Goal: Task Accomplishment & Management: Complete application form

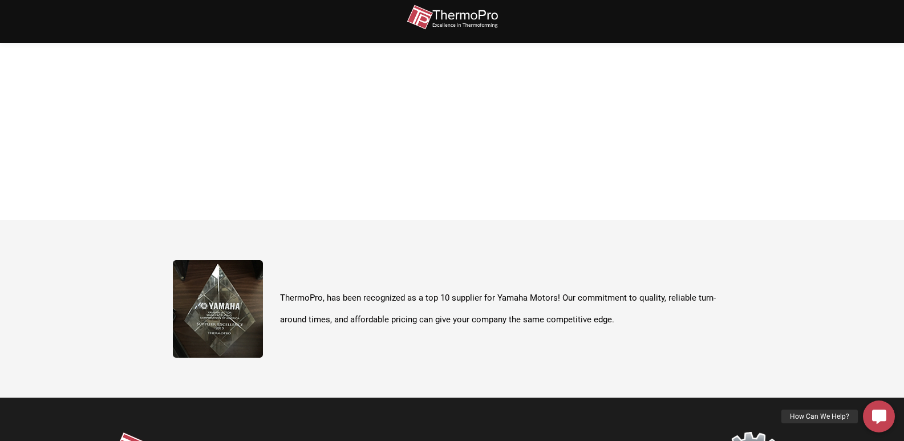
scroll to position [176, 0]
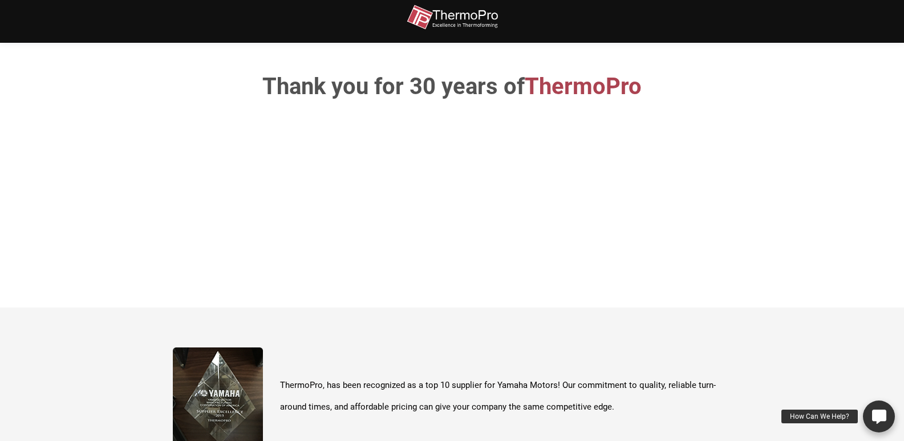
drag, startPoint x: 894, startPoint y: 411, endPoint x: 888, endPoint y: 414, distance: 6.9
click at [892, 411] on link "How Can We Help?" at bounding box center [879, 416] width 32 height 32
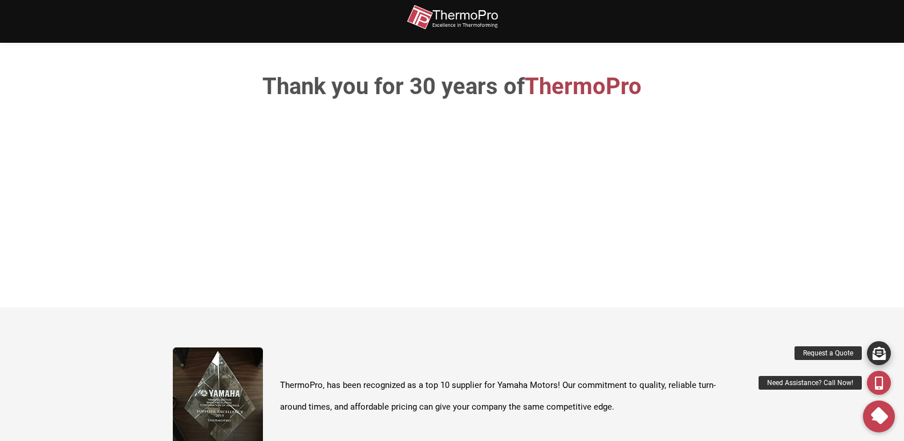
click at [881, 355] on icon at bounding box center [879, 352] width 13 height 13
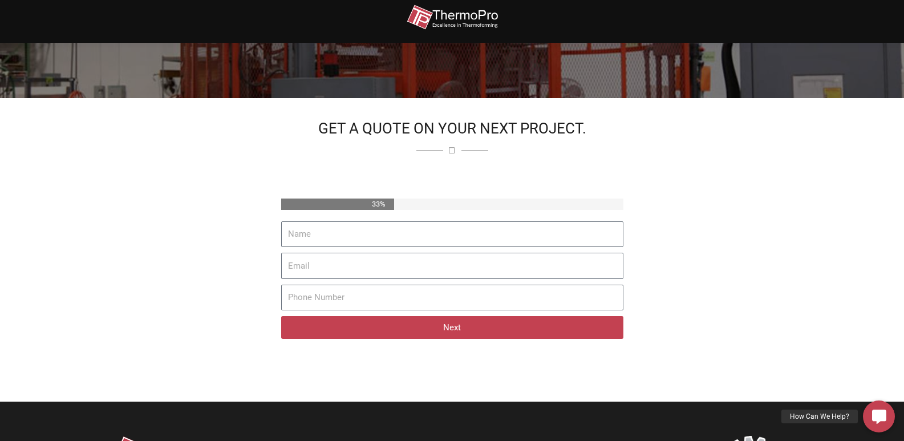
scroll to position [228, 0]
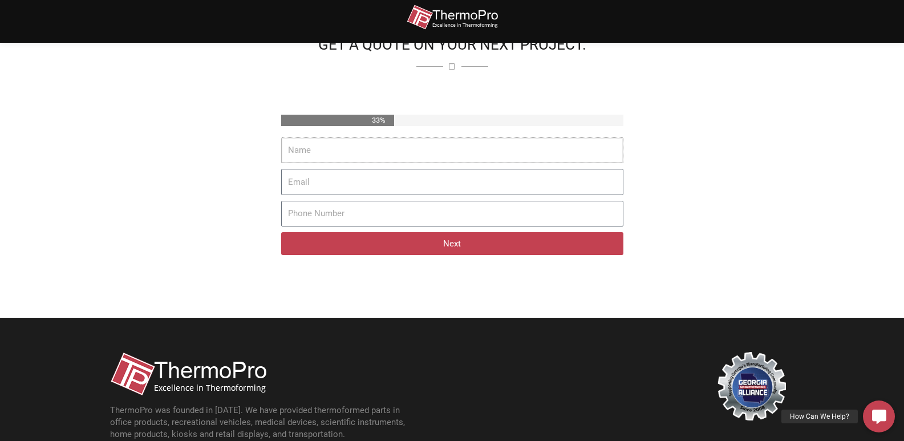
click at [397, 145] on input "Name" at bounding box center [452, 150] width 342 height 26
type input "Maureen Rucker"
type input "Maureen.rucker@theprofessionalprofiles.com"
type input "8149805065"
click at [456, 243] on button "Next" at bounding box center [452, 243] width 342 height 23
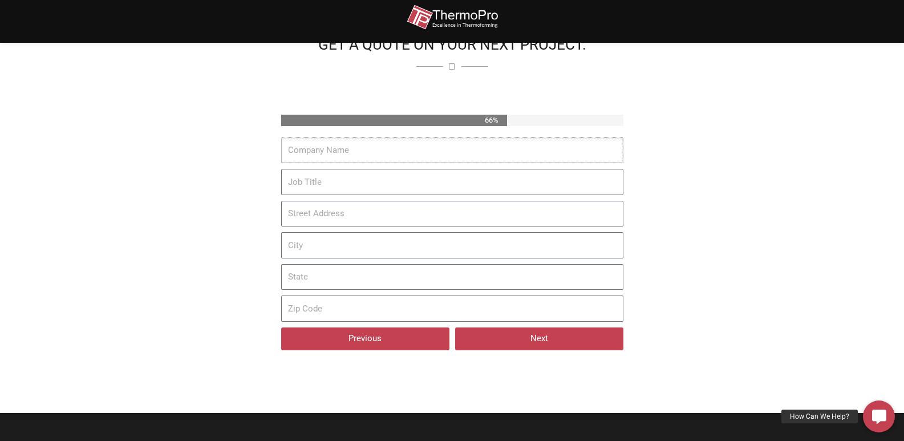
click at [364, 144] on input "Company Name" at bounding box center [452, 150] width 342 height 26
type input "The Professional Profiles"
type input "1160 Battery St"
type input "San Francisco"
type input "CA"
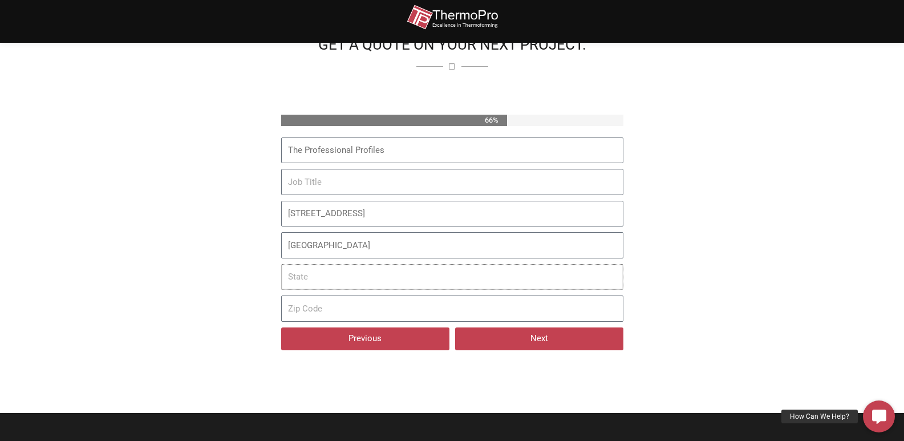
type input "94111"
click at [378, 176] on input "Job Title" at bounding box center [452, 182] width 342 height 26
drag, startPoint x: 318, startPoint y: 186, endPoint x: 350, endPoint y: 183, distance: 32.6
click at [319, 186] on input "Job Title" at bounding box center [452, 182] width 342 height 26
paste input "Sr. Publishing Consultant"
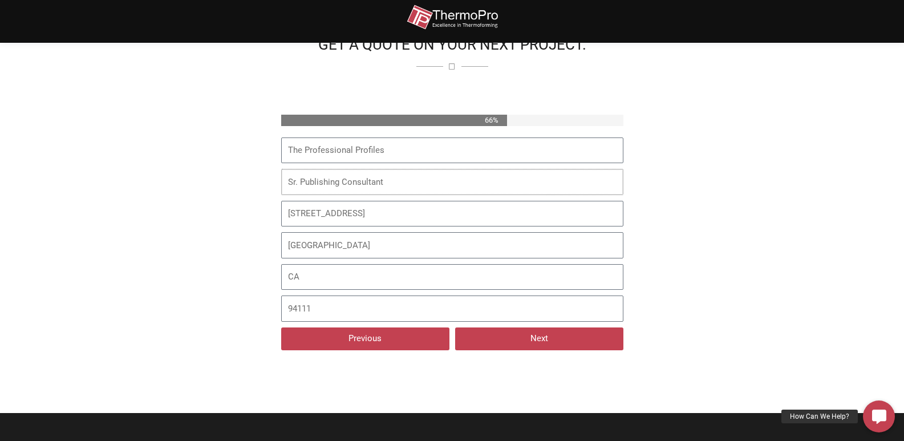
type input "Sr. Publishing Consultant"
click at [537, 341] on button "Next" at bounding box center [539, 338] width 168 height 23
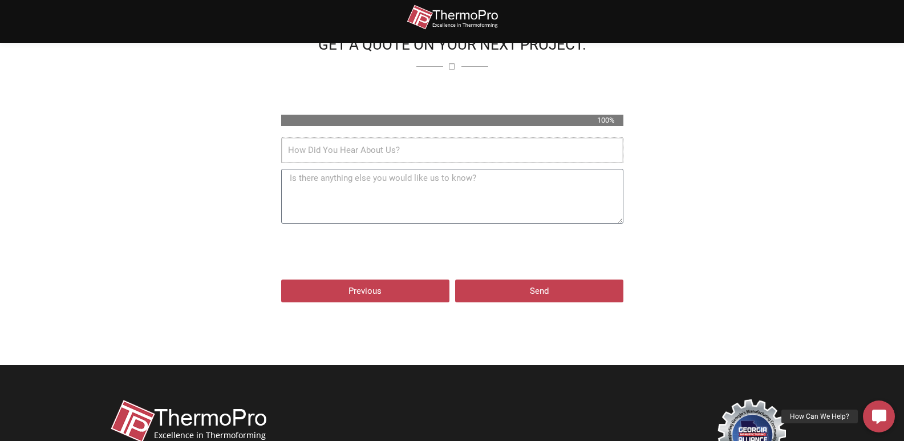
click at [338, 160] on input "How Did You Hear About Us?" at bounding box center [452, 150] width 342 height 26
click at [392, 159] on input "How Did You Hear About Us?" at bounding box center [452, 150] width 342 height 26
type input "Google"
drag, startPoint x: 360, startPoint y: 197, endPoint x: 368, endPoint y: 211, distance: 16.1
click at [360, 198] on textarea "Additional Notes" at bounding box center [452, 196] width 342 height 55
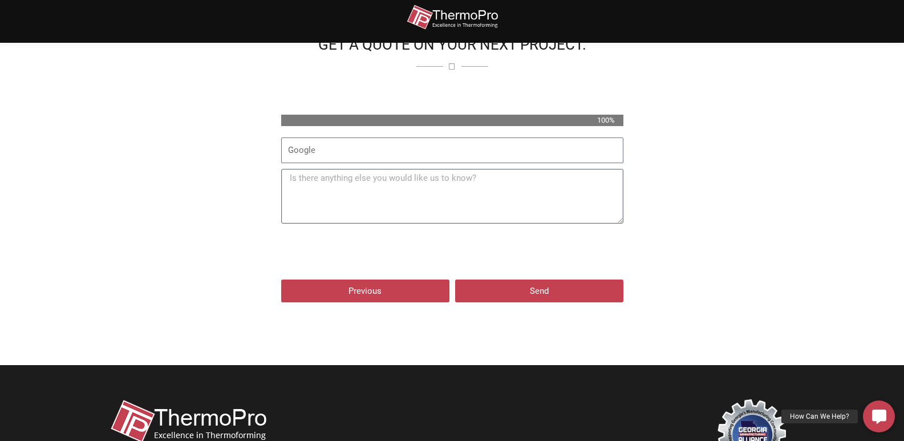
click at [376, 184] on textarea "Additional Notes" at bounding box center [452, 196] width 342 height 55
paste textarea "Wikipedia is considered to be the World’s most significant tool for reference m…"
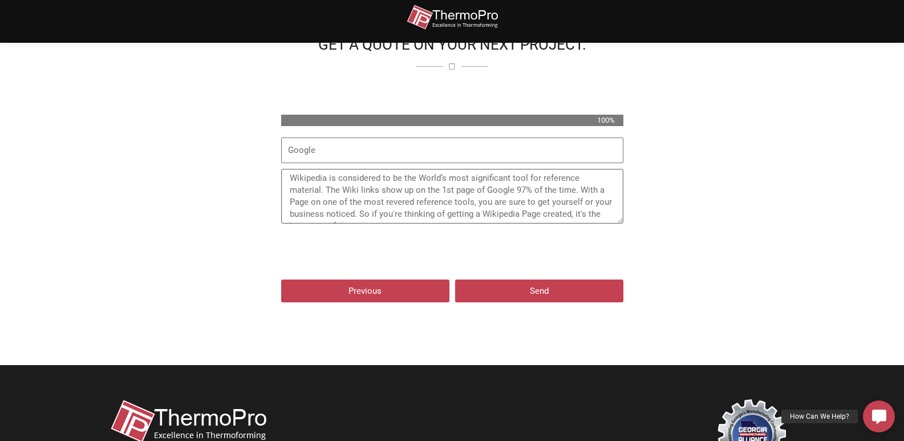
scroll to position [129, 0]
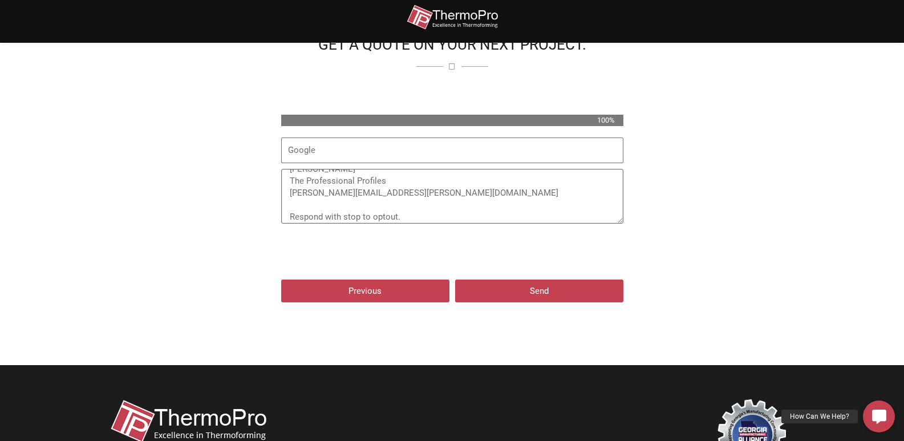
type textarea "Wikipedia is considered to be the World’s most significant tool for reference m…"
click at [544, 294] on span "Send" at bounding box center [539, 291] width 19 height 9
